Goal: Task Accomplishment & Management: Complete application form

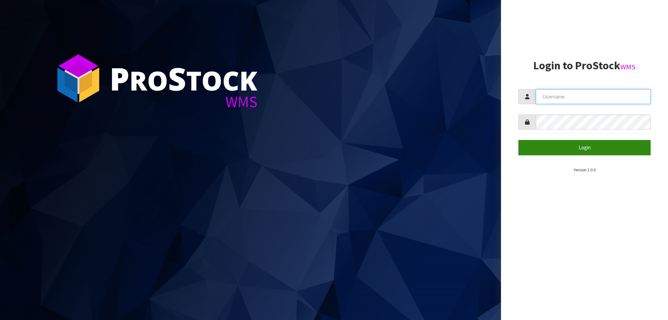
type input "[PERSON_NAME][EMAIL_ADDRESS][PERSON_NAME][DOMAIN_NAME]"
click at [554, 149] on button "Login" at bounding box center [584, 147] width 132 height 15
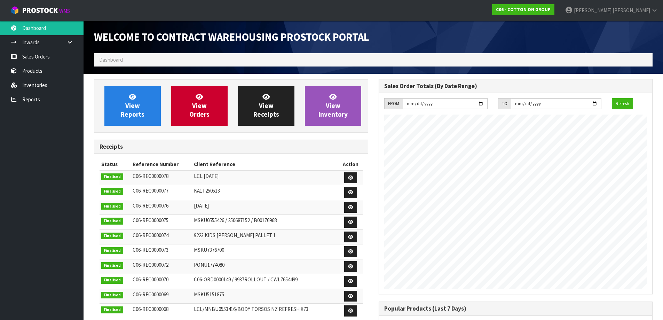
scroll to position [284, 284]
click at [331, 111] on span "View Inventory" at bounding box center [332, 106] width 29 height 26
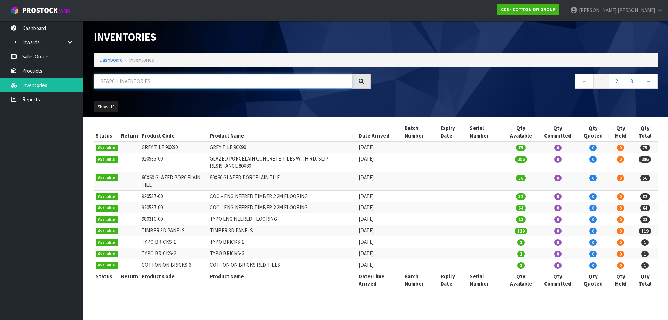
click at [134, 83] on input "text" at bounding box center [223, 81] width 259 height 15
type input "POST"
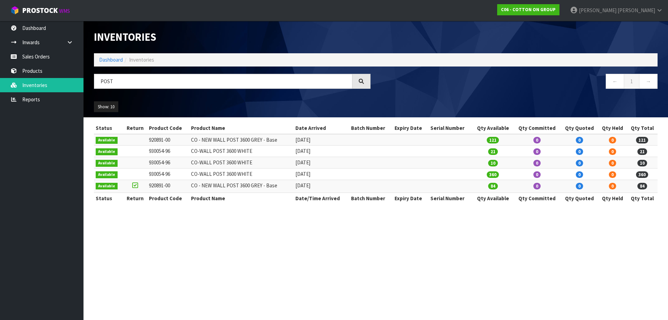
drag, startPoint x: 181, startPoint y: 188, endPoint x: 180, endPoint y: 184, distance: 3.5
click at [180, 184] on table "Status Return Product Code Product Name Date Arrived Batch Number Expiry Date S…" at bounding box center [376, 162] width 564 height 81
click at [187, 230] on section "Inventories Dashboard Inventories POST ← 1 → Show: 10 5 10 25 50 All Show Stock…" at bounding box center [334, 160] width 668 height 320
drag, startPoint x: 174, startPoint y: 174, endPoint x: 149, endPoint y: 175, distance: 25.8
click at [149, 175] on td "930054-96" at bounding box center [168, 173] width 42 height 11
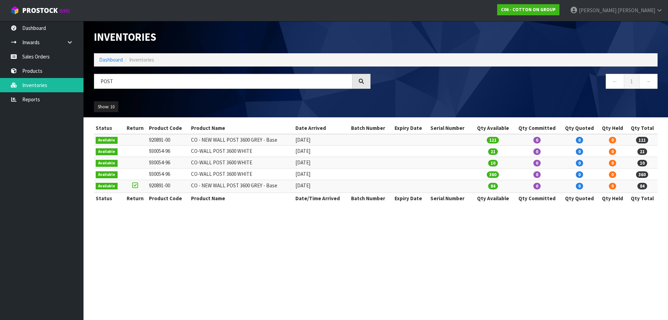
copy td "930054-96"
click at [43, 8] on span "ProStock" at bounding box center [39, 10] width 35 height 9
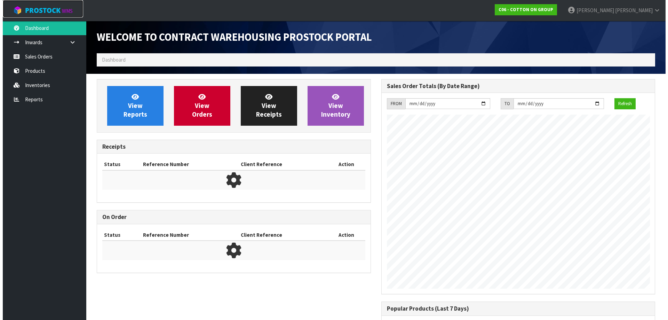
scroll to position [284, 284]
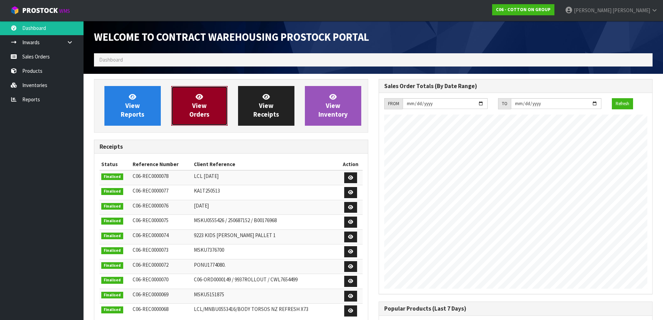
click at [214, 114] on link "View Orders" at bounding box center [199, 106] width 56 height 40
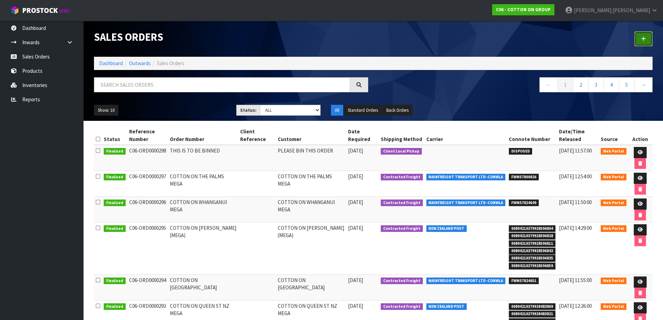
click at [649, 40] on link at bounding box center [643, 38] width 18 height 15
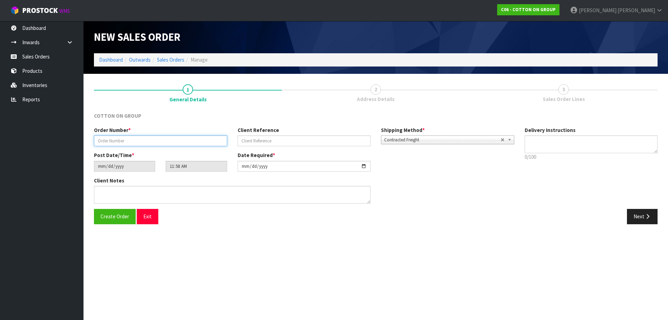
click at [112, 142] on input "text" at bounding box center [160, 140] width 133 height 11
type input "COTTON ON [PERSON_NAME]"
click at [248, 168] on input "[DATE]" at bounding box center [304, 166] width 133 height 11
click at [367, 167] on input "[DATE]" at bounding box center [304, 166] width 133 height 11
click at [363, 166] on input "[DATE]" at bounding box center [304, 166] width 133 height 11
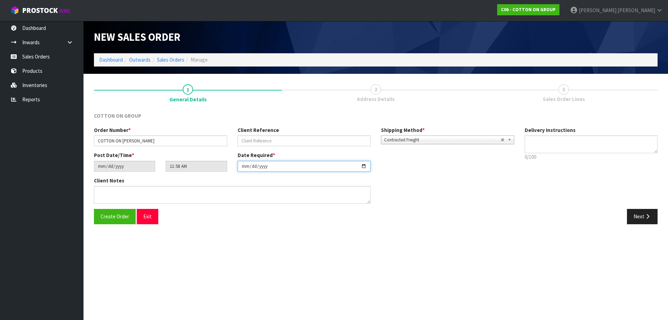
type input "[DATE]"
